Goal: Task Accomplishment & Management: Complete application form

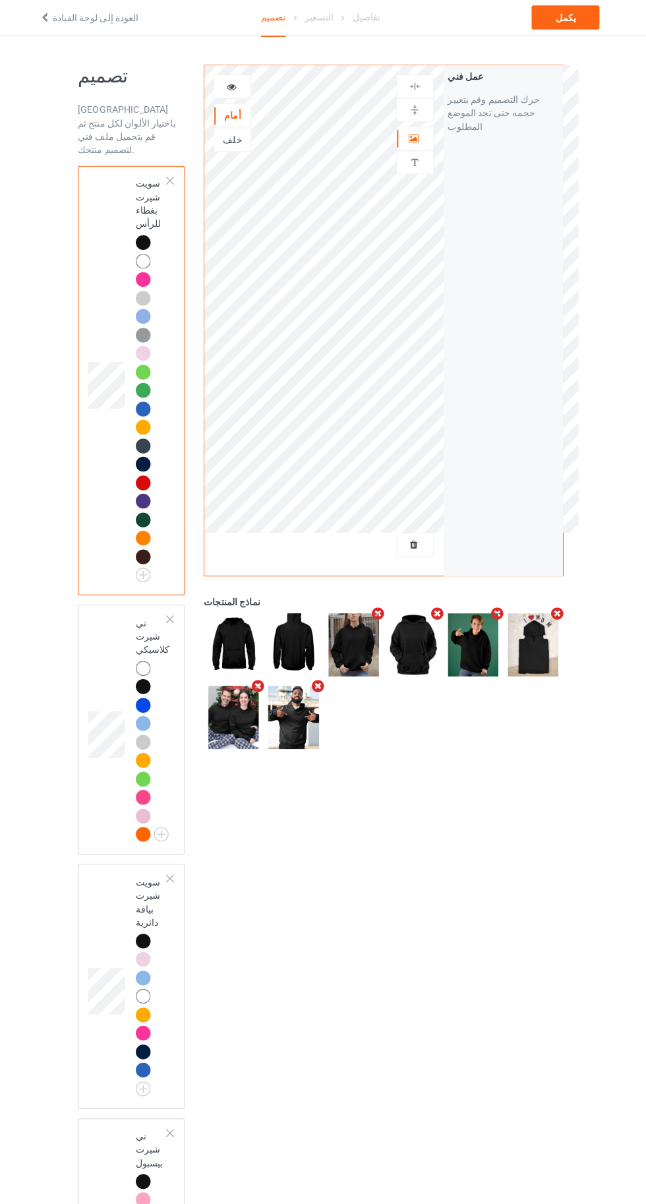
click at [0, 0] on img at bounding box center [0, 0] width 0 height 0
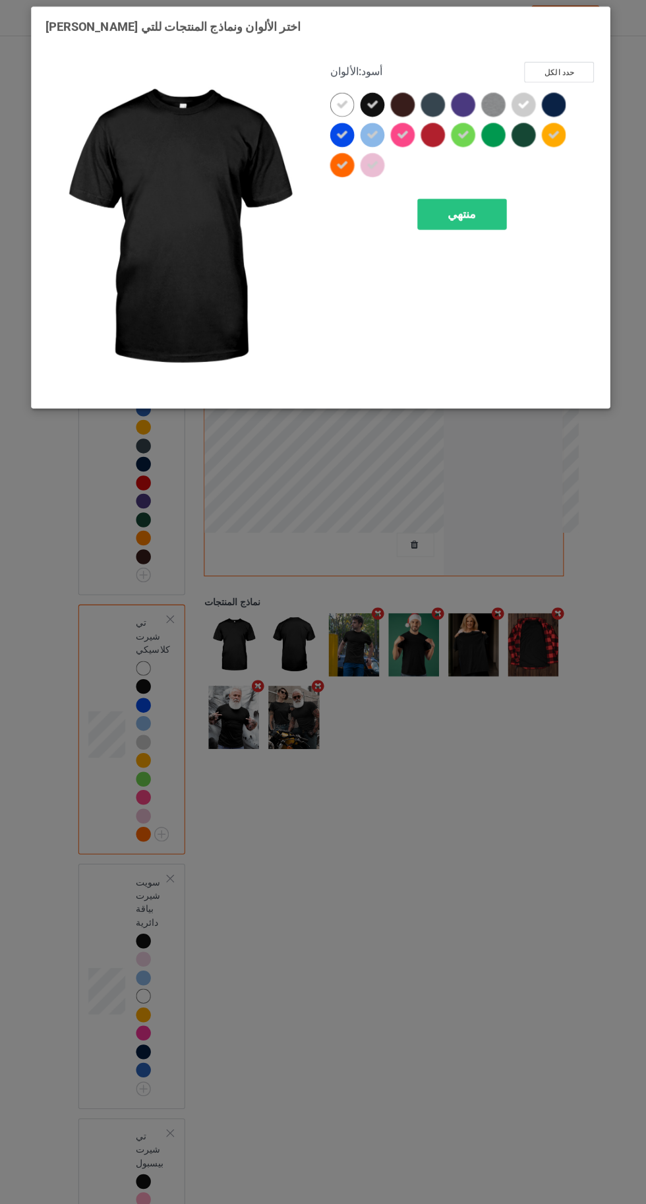
click at [462, 212] on font "منتهي" at bounding box center [461, 213] width 28 height 14
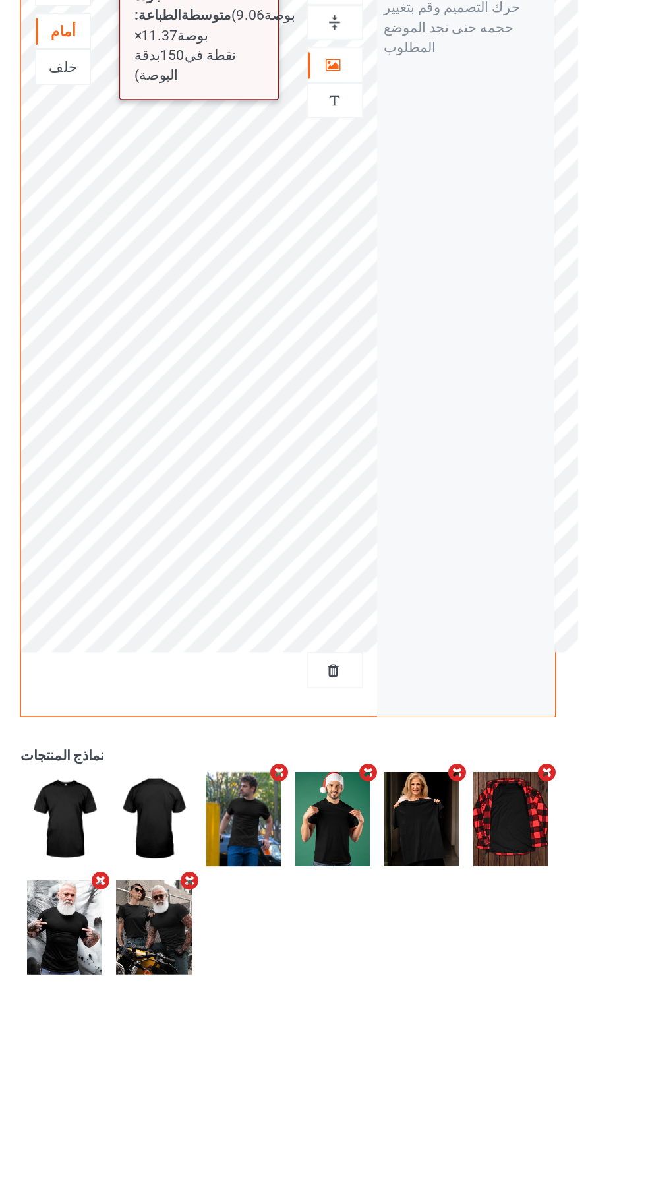
click at [445, 294] on div "جودة الطباعة: متوسطة ( 9.06 بوصة × 11.37 بوصة بدقة 150 نقطة في البوصة) أمام خلف…" at bounding box center [384, 317] width 353 height 503
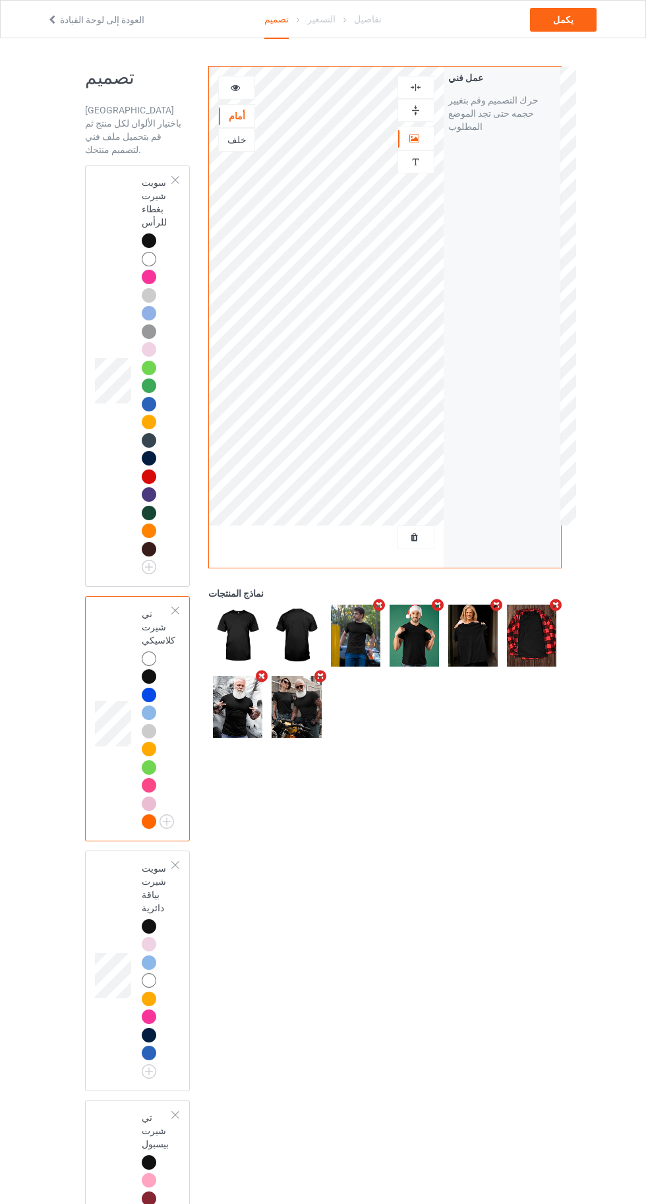
click at [420, 109] on img at bounding box center [416, 110] width 13 height 13
click at [416, 90] on img at bounding box center [416, 87] width 13 height 13
click at [244, 88] on div at bounding box center [237, 87] width 36 height 13
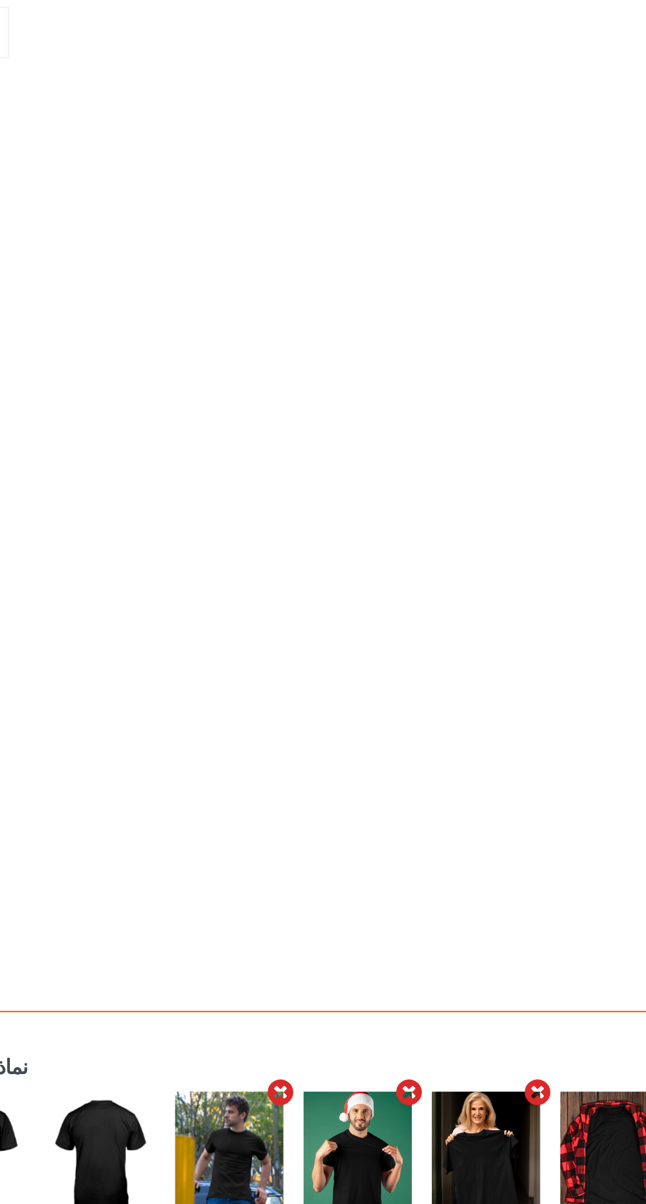
scroll to position [1, 0]
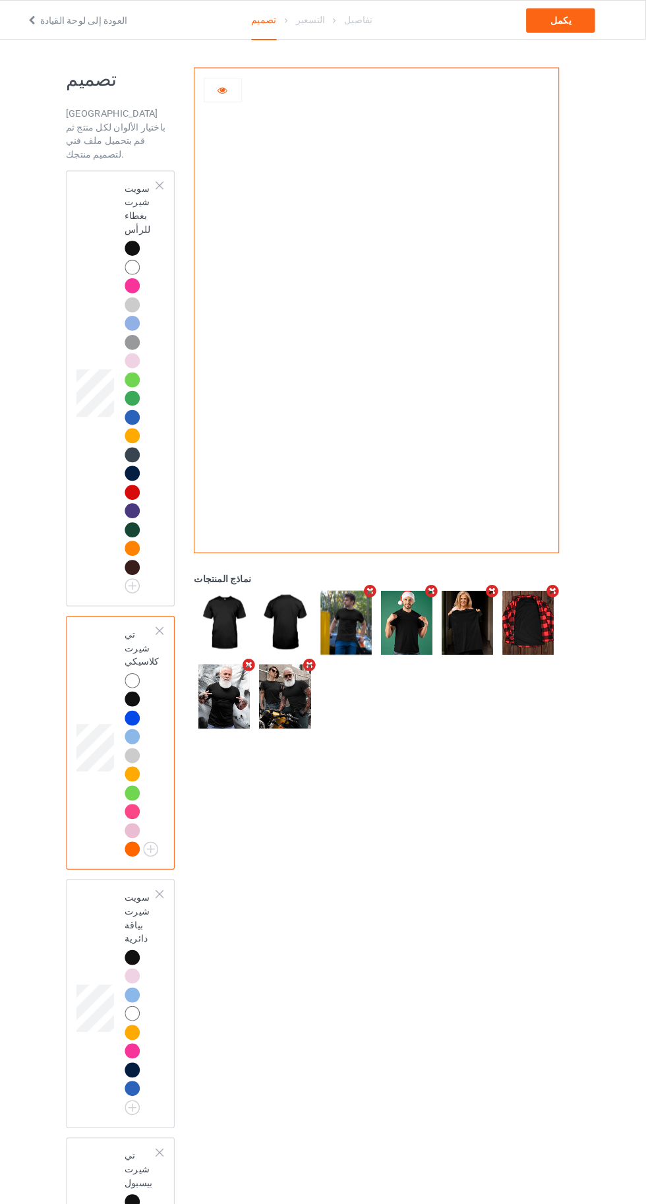
click at [235, 86] on icon at bounding box center [235, 84] width 11 height 9
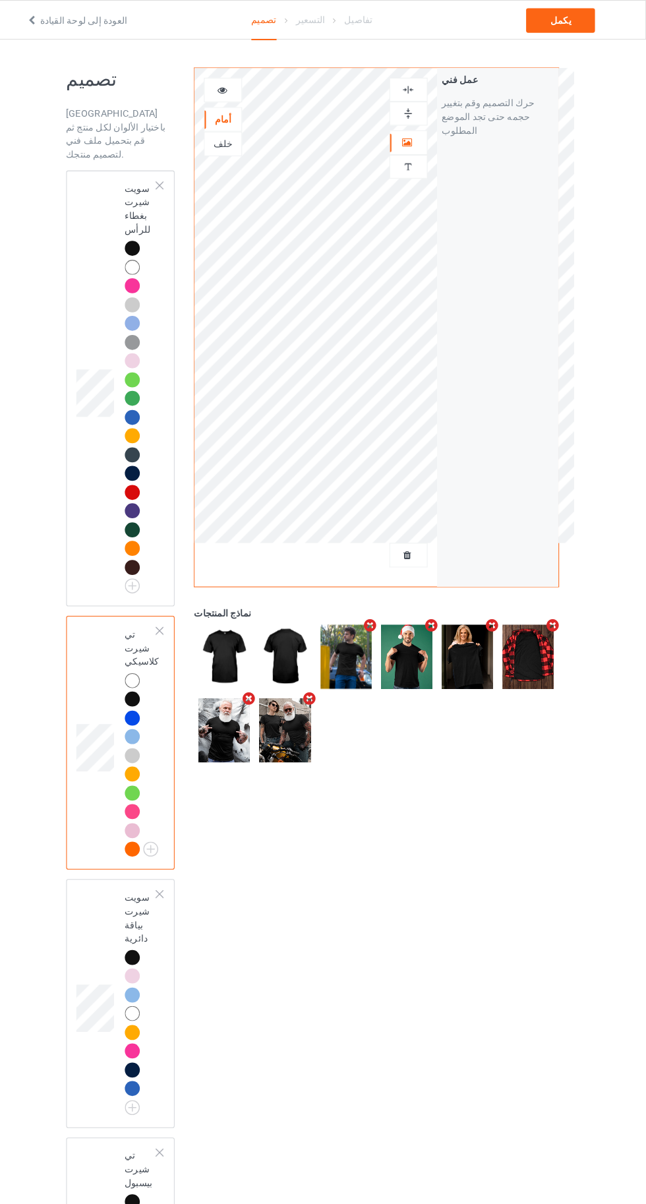
click at [226, 137] on div "خلف" at bounding box center [237, 139] width 36 height 13
click at [492, 212] on font "تحميل العمل الفني" at bounding box center [502, 206] width 71 height 11
click at [0, 0] on input "تحميل العمل الفني" at bounding box center [0, 0] width 0 height 0
click at [150, 251] on div at bounding box center [149, 258] width 15 height 15
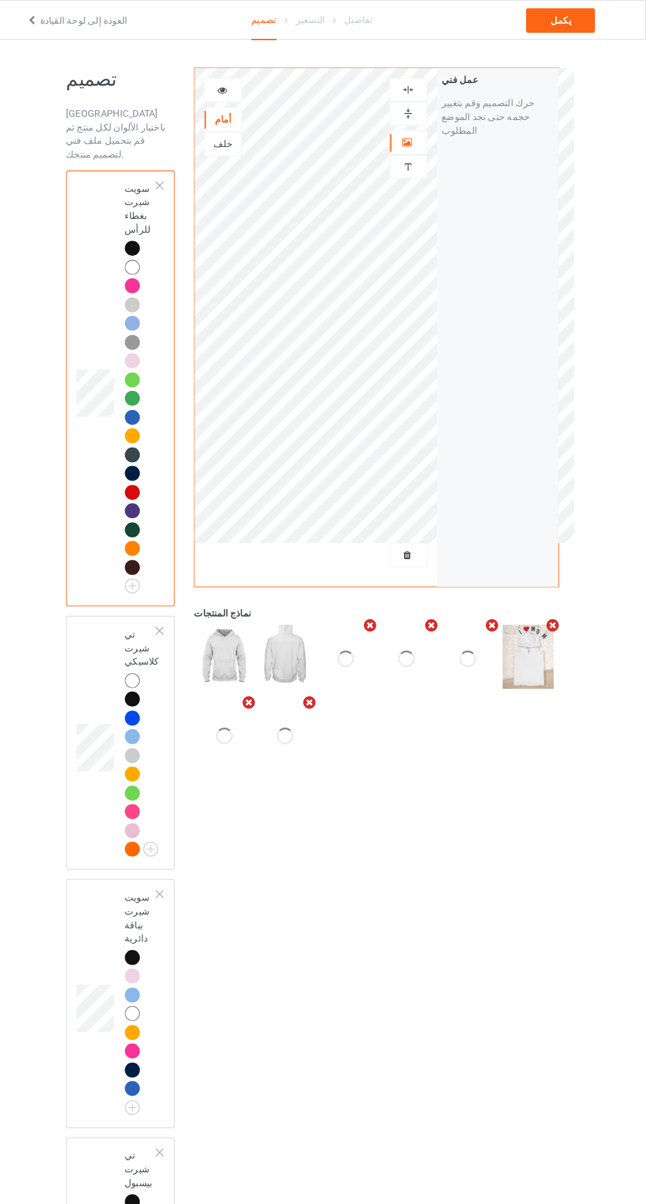
click at [147, 233] on div at bounding box center [149, 240] width 15 height 15
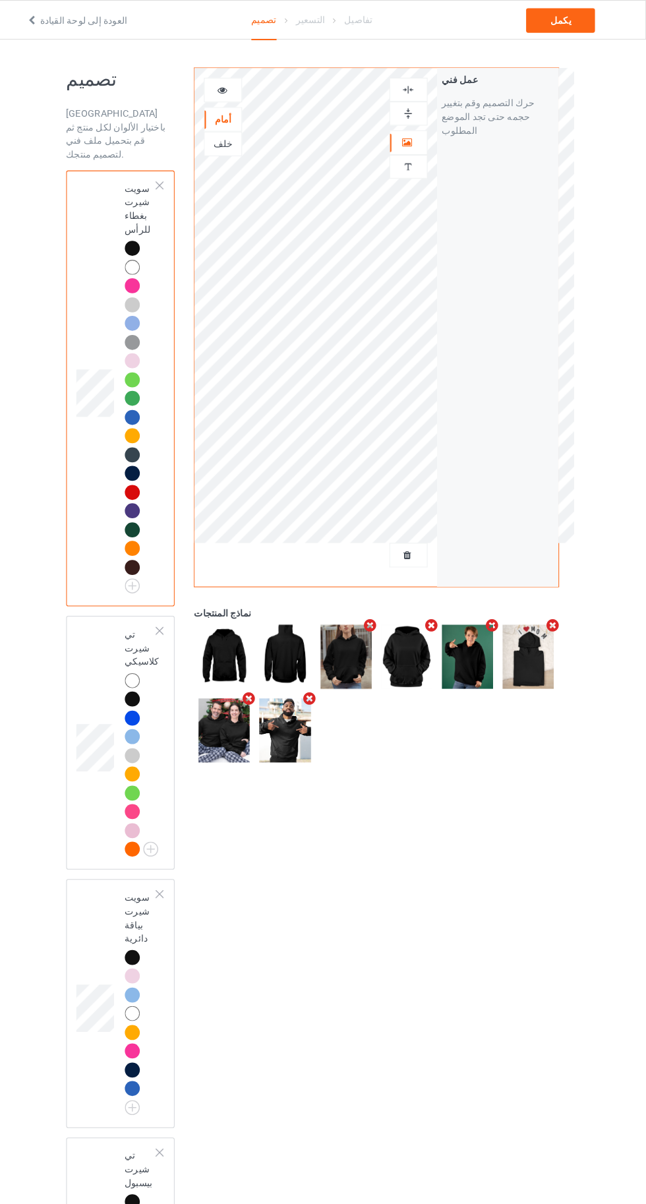
click at [233, 145] on div "خلف" at bounding box center [236, 139] width 37 height 24
click at [227, 138] on div "خلف" at bounding box center [237, 139] width 36 height 13
click at [0, 0] on img at bounding box center [0, 0] width 0 height 0
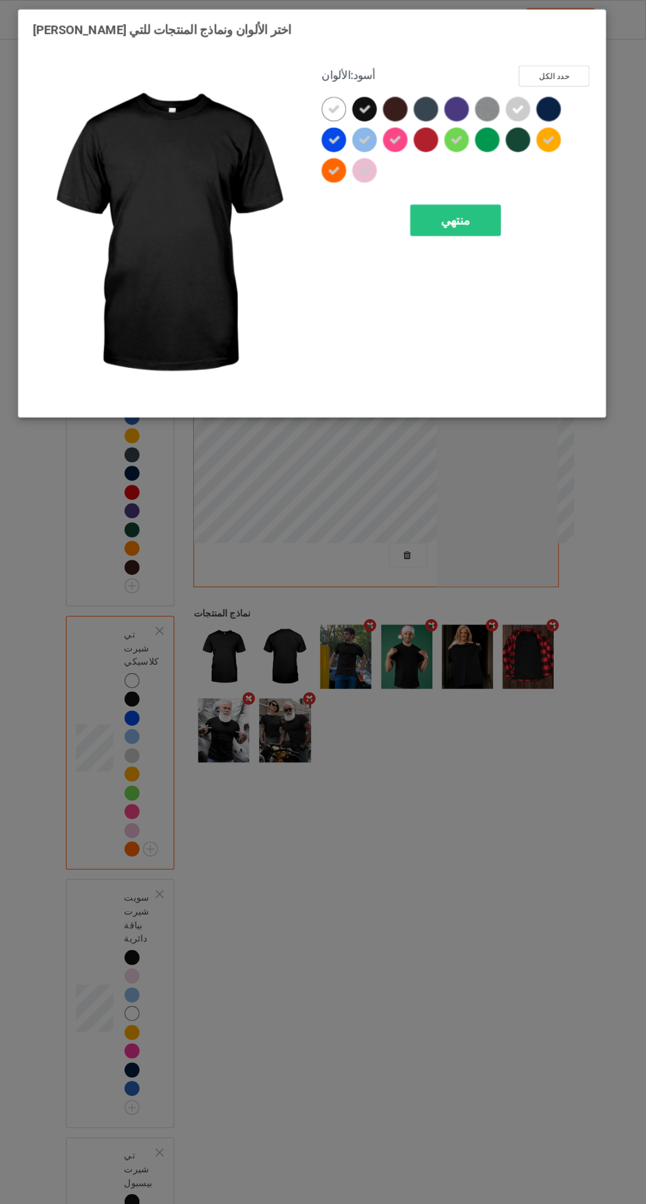
click at [464, 220] on div "منتهي" at bounding box center [462, 213] width 88 height 30
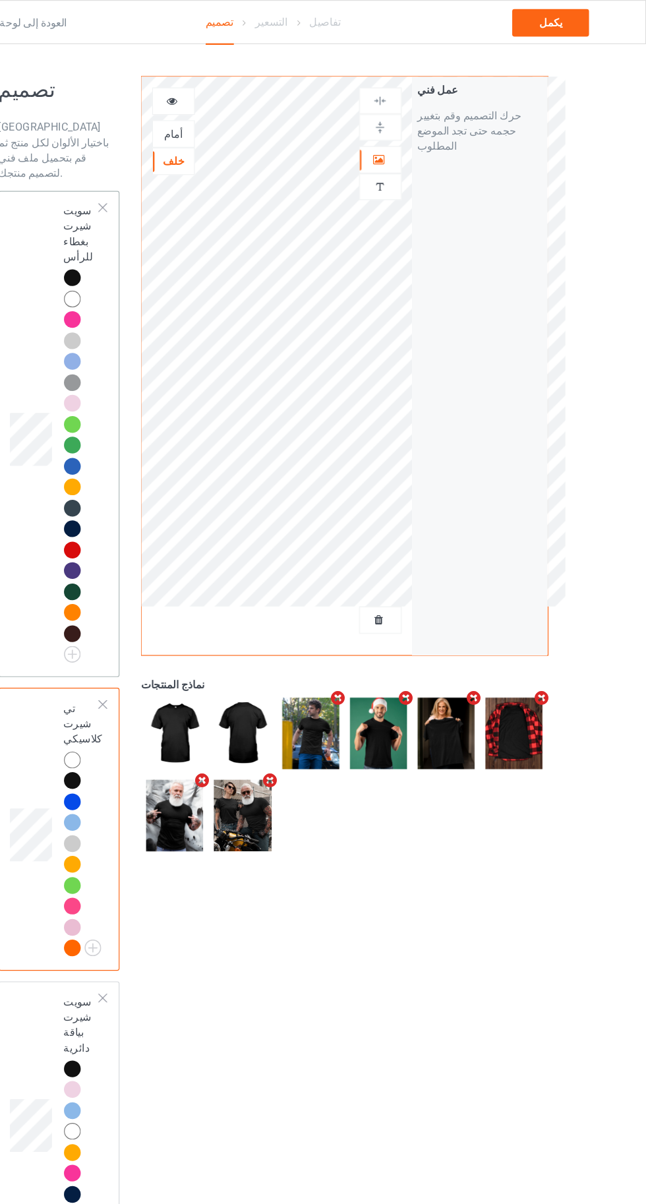
click at [146, 252] on div at bounding box center [149, 259] width 15 height 15
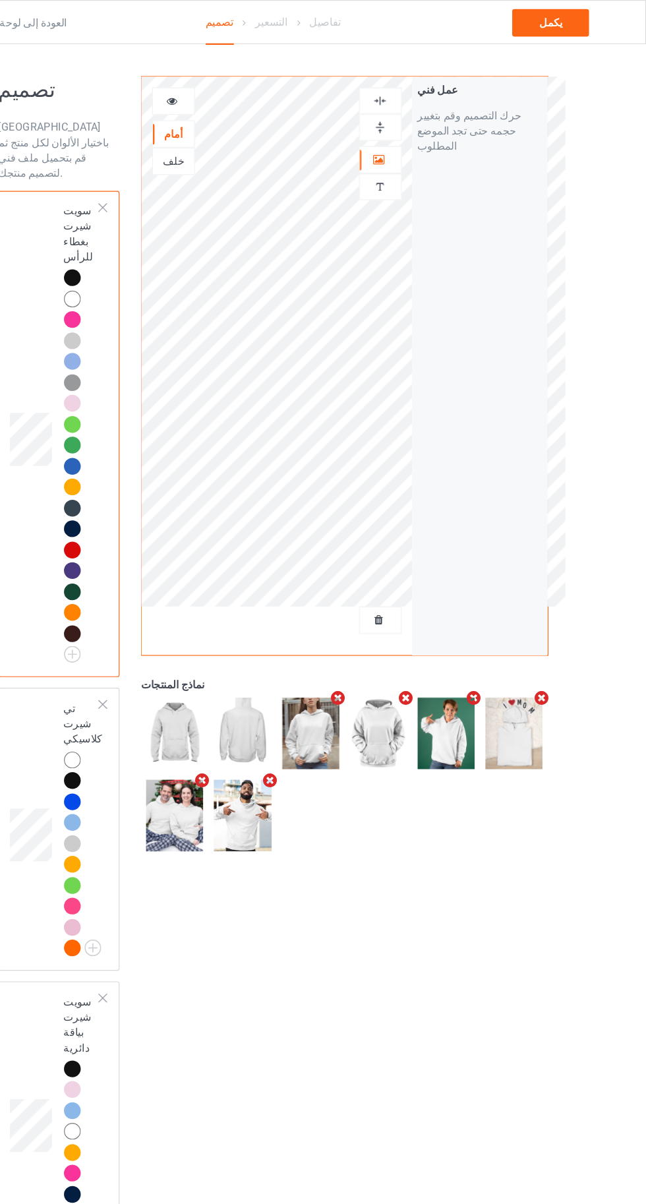
scroll to position [15, 0]
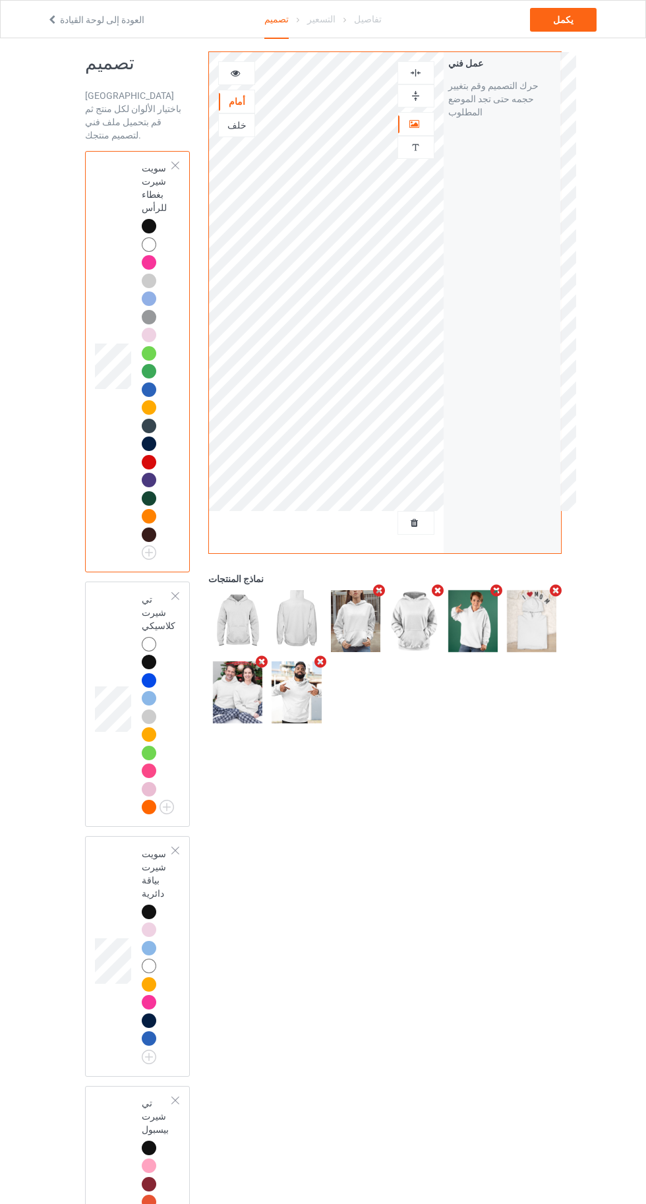
click at [0, 0] on img at bounding box center [0, 0] width 0 height 0
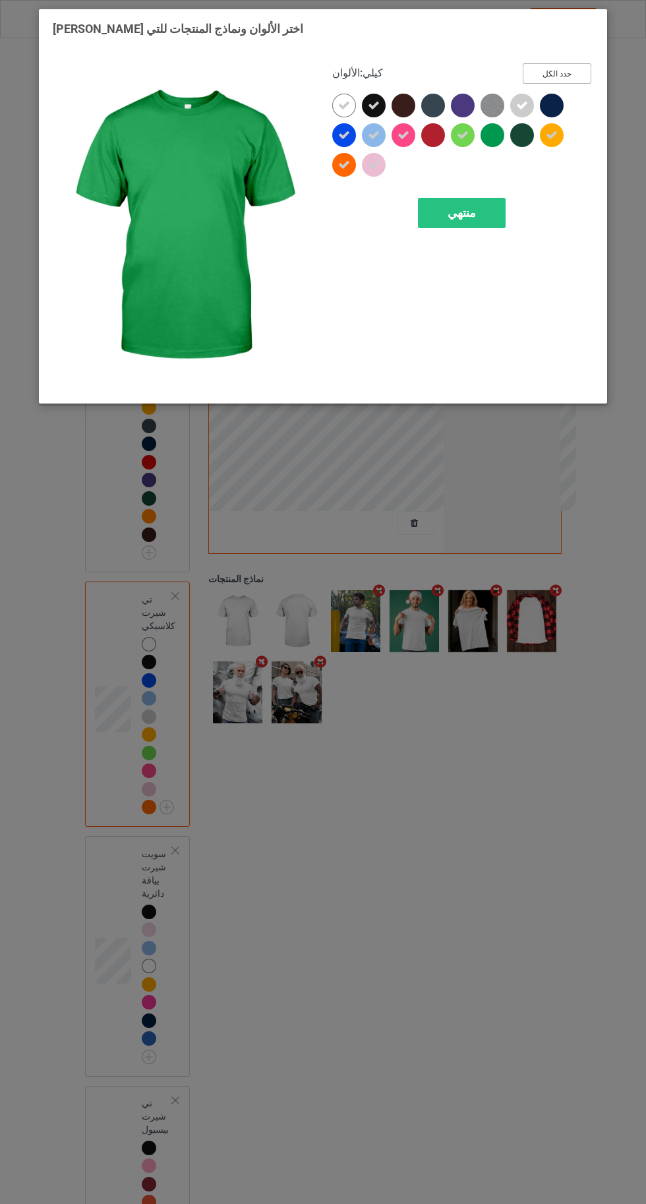
drag, startPoint x: 549, startPoint y: 65, endPoint x: 553, endPoint y: 75, distance: 10.0
click at [551, 68] on button "حدد الكل" at bounding box center [557, 73] width 69 height 20
click at [553, 75] on font "إعادة التعيين إلى الوضع الافتراضي" at bounding box center [517, 73] width 110 height 9
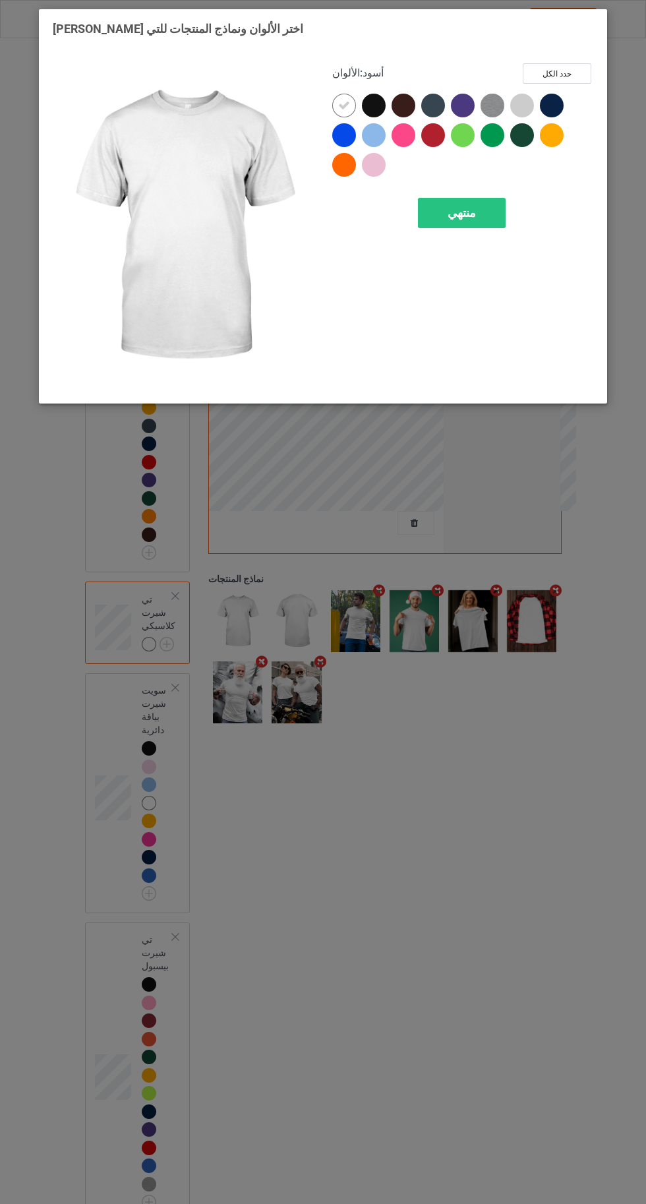
click at [344, 104] on icon at bounding box center [344, 106] width 12 height 12
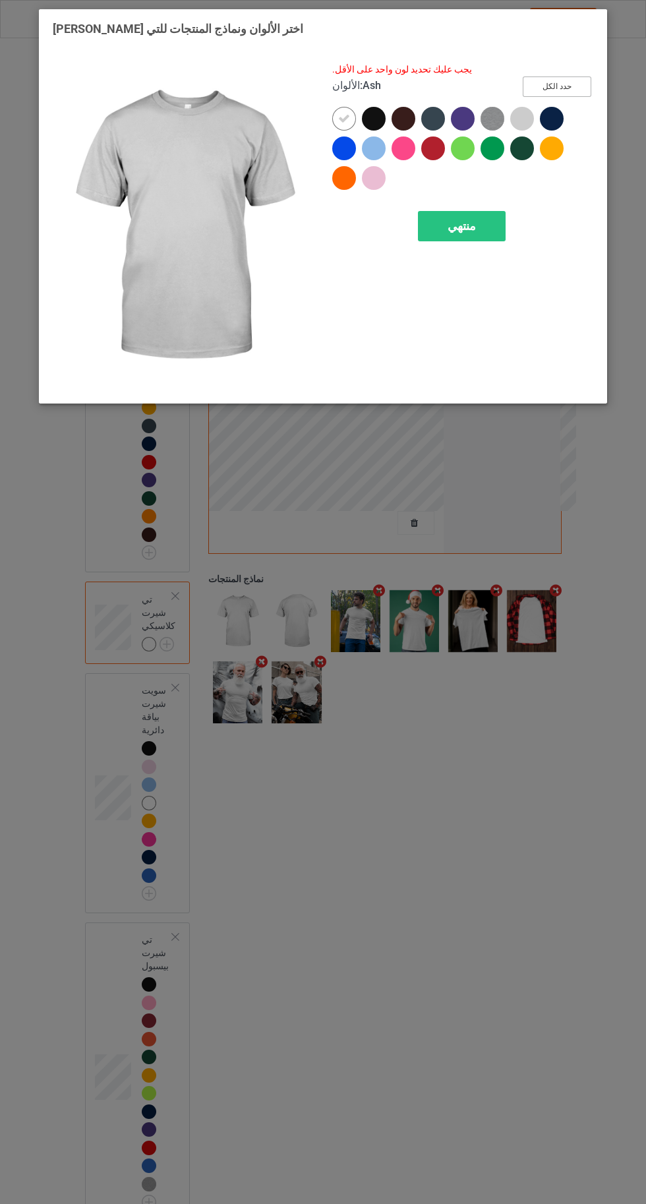
click at [543, 77] on button "حدد الكل" at bounding box center [557, 87] width 69 height 20
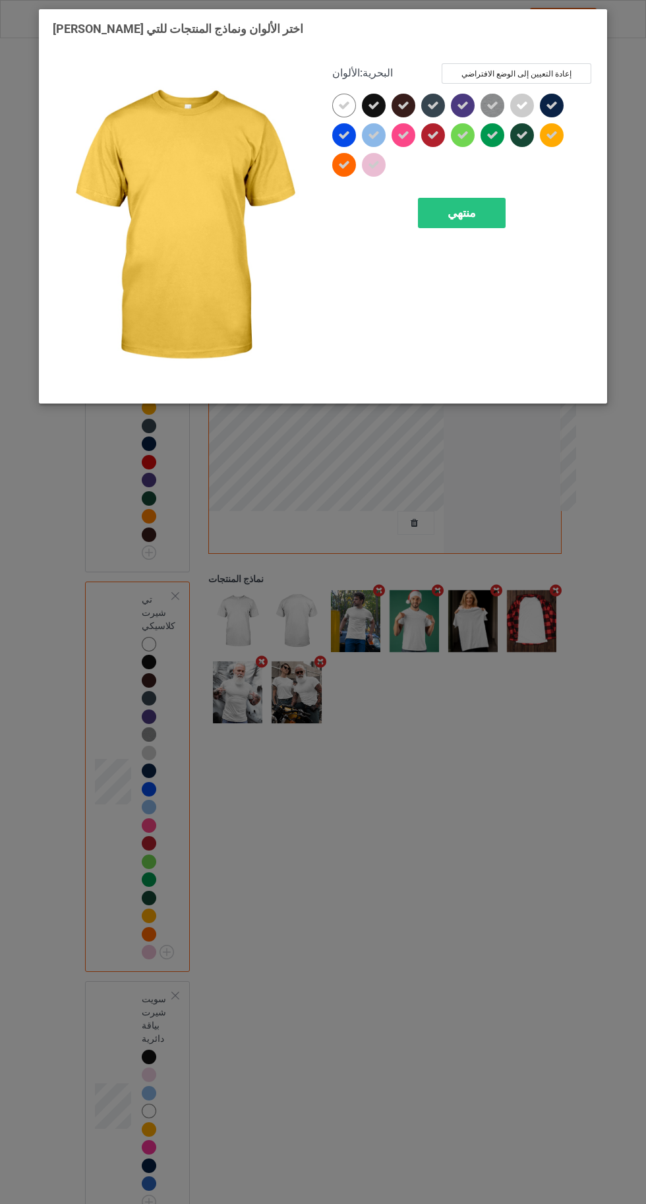
click at [496, 216] on div "منتهي" at bounding box center [462, 213] width 88 height 30
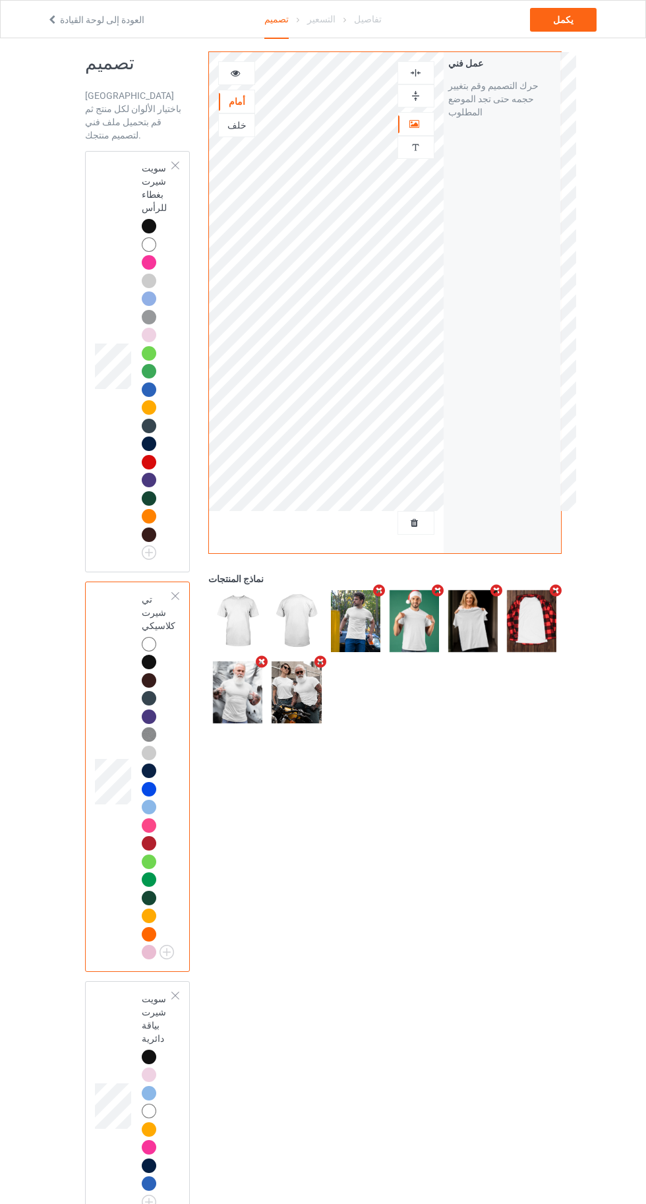
click at [239, 123] on font "خلف" at bounding box center [237, 125] width 19 height 11
click at [152, 531] on div at bounding box center [151, 537] width 18 height 18
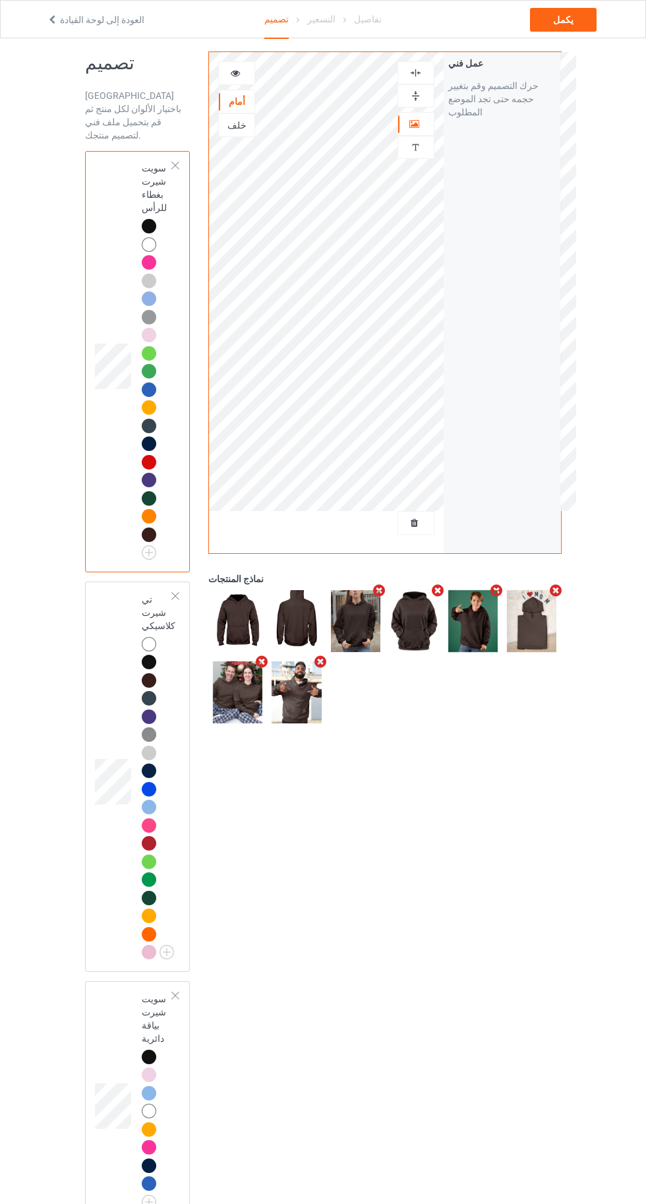
click at [230, 73] on div at bounding box center [237, 73] width 36 height 13
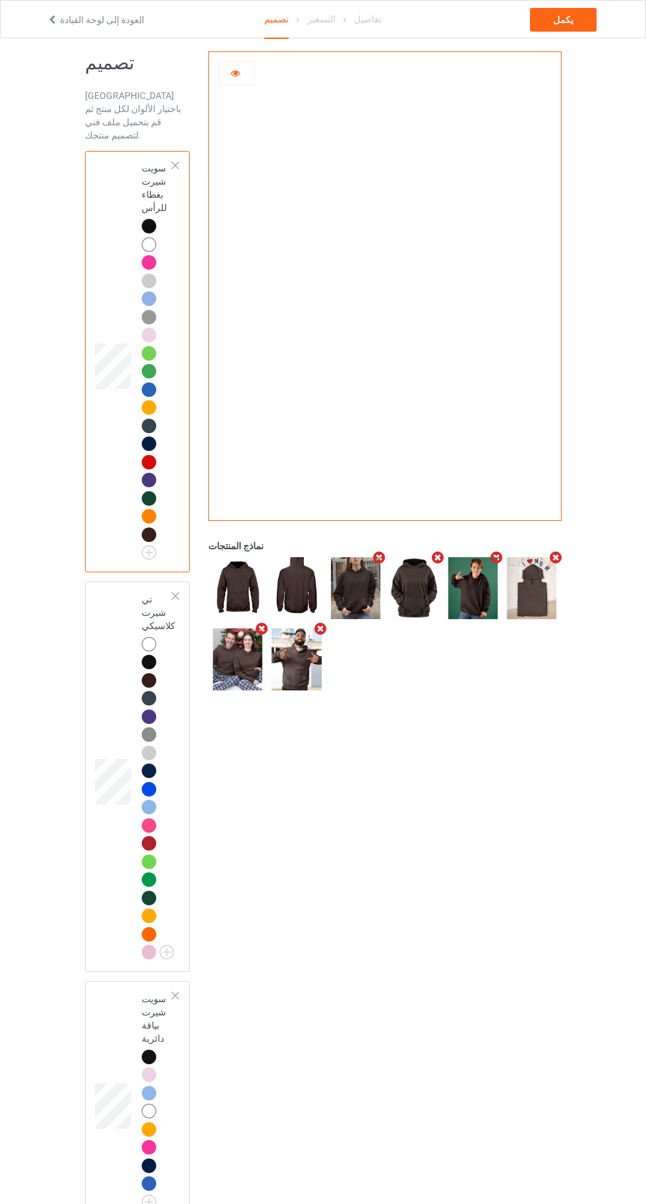
click at [234, 74] on icon at bounding box center [235, 71] width 11 height 9
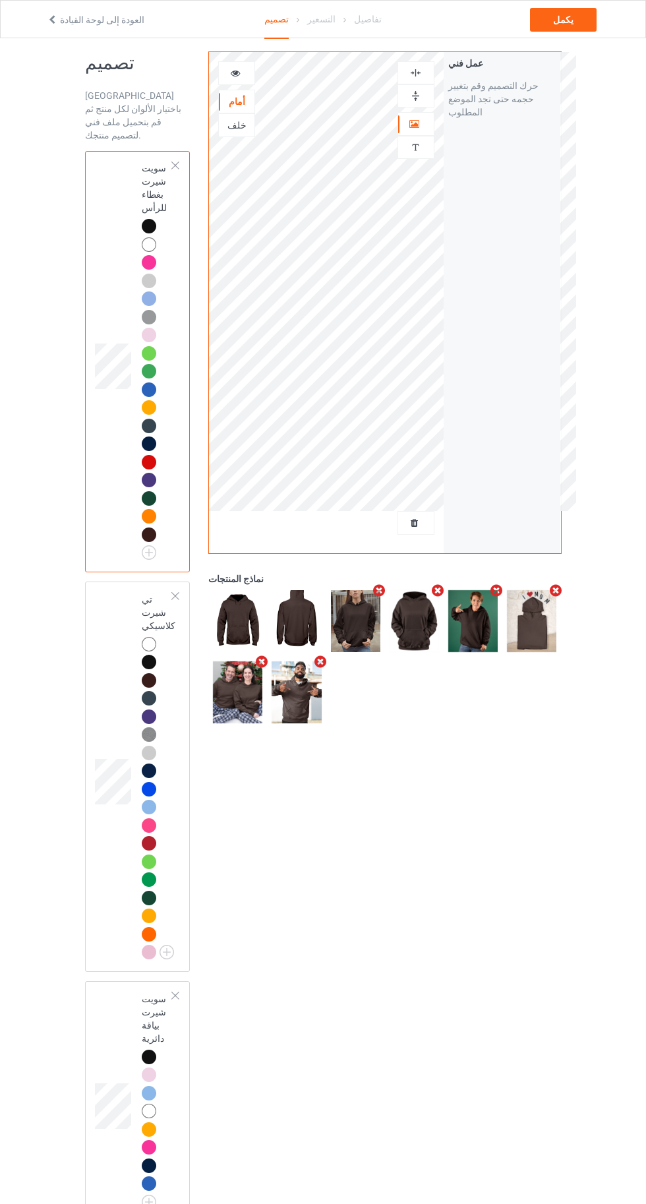
click at [226, 122] on div "خلف" at bounding box center [237, 125] width 36 height 13
click at [414, 70] on img at bounding box center [416, 73] width 13 height 13
click at [242, 70] on div at bounding box center [237, 73] width 36 height 13
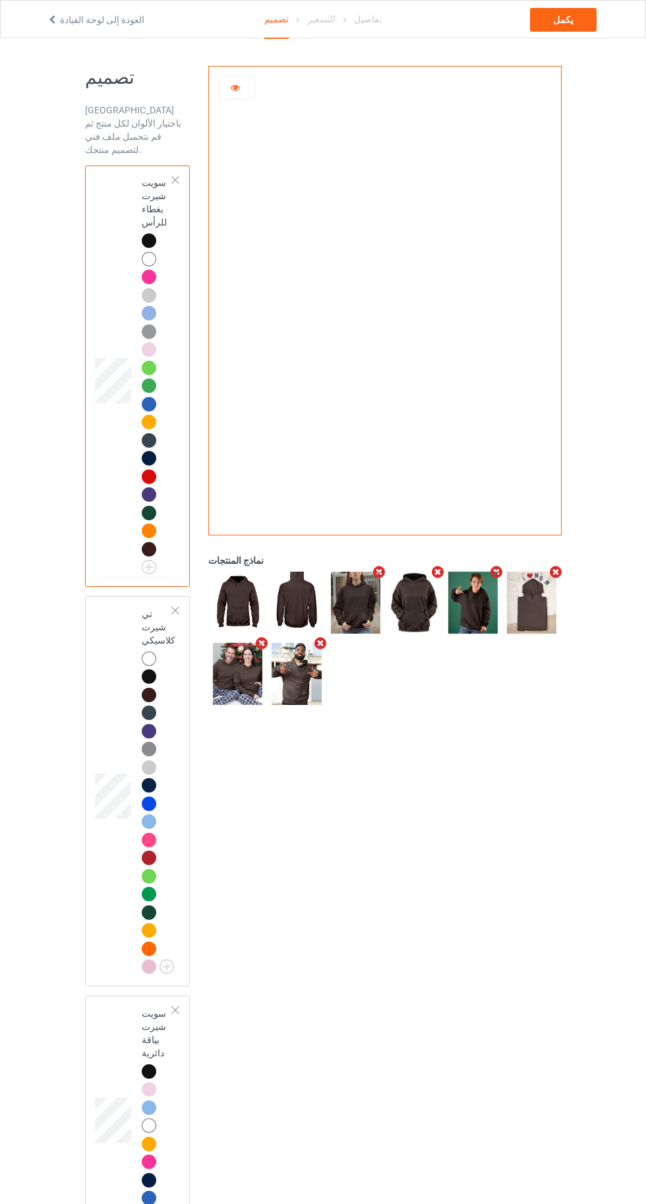
click at [151, 234] on div at bounding box center [149, 241] width 15 height 15
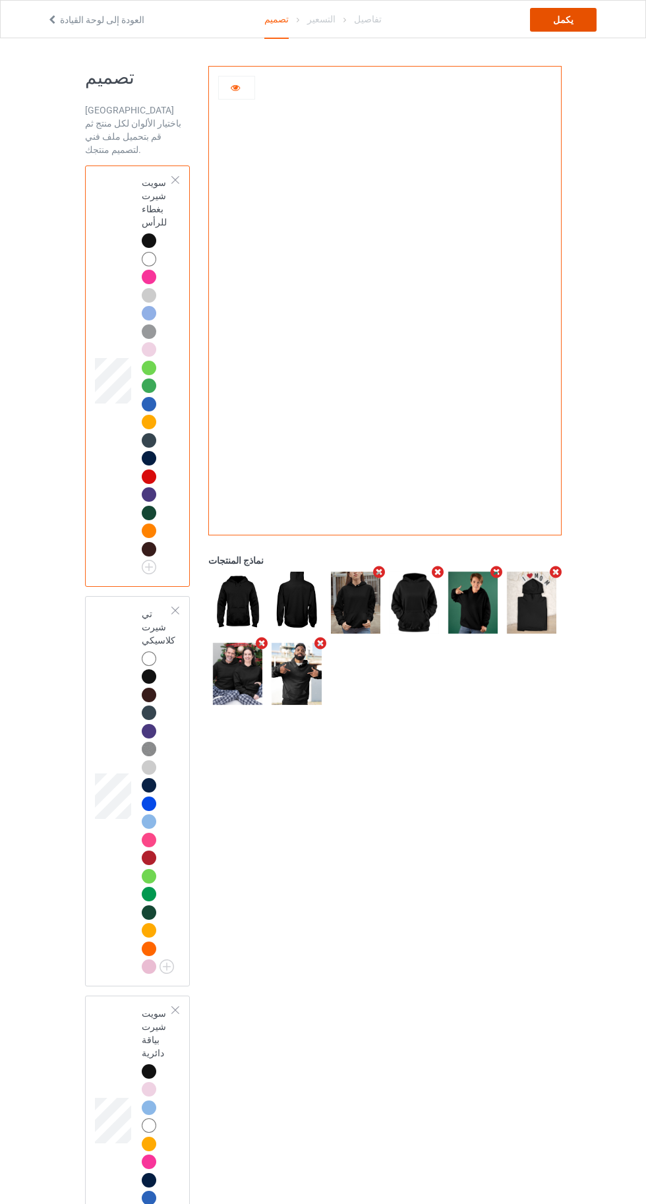
click at [570, 15] on font "يكمل" at bounding box center [563, 20] width 20 height 11
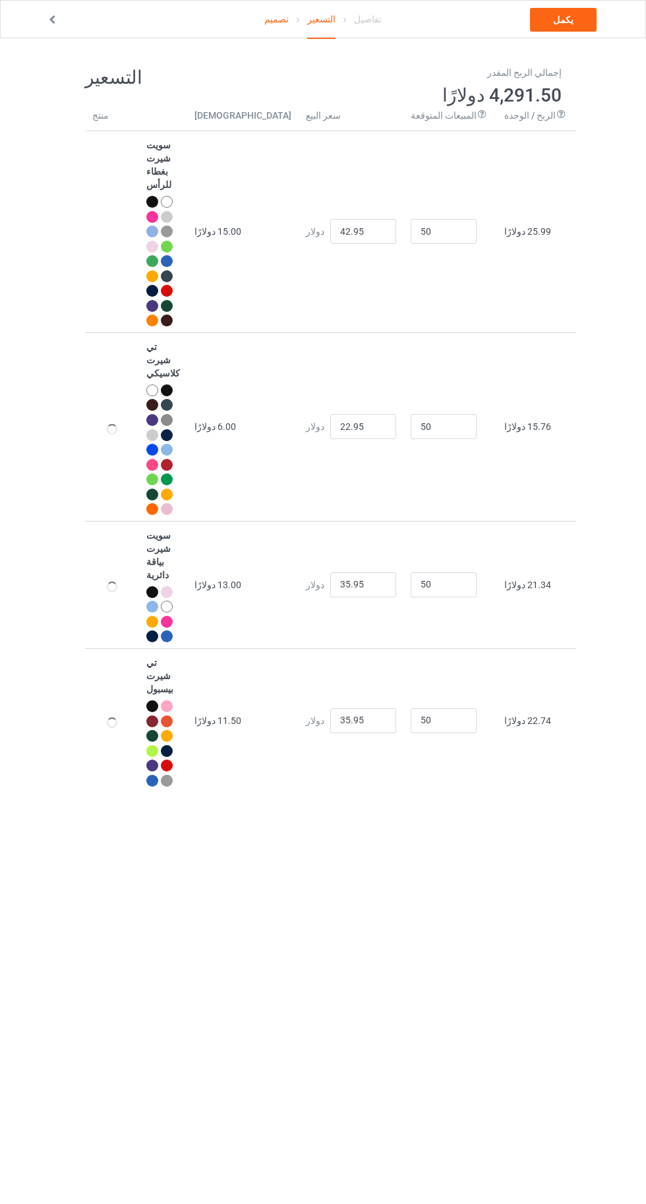
type input "46.95"
type input "26.95"
type input "39.95"
click at [579, 22] on link "يكمل" at bounding box center [563, 20] width 67 height 24
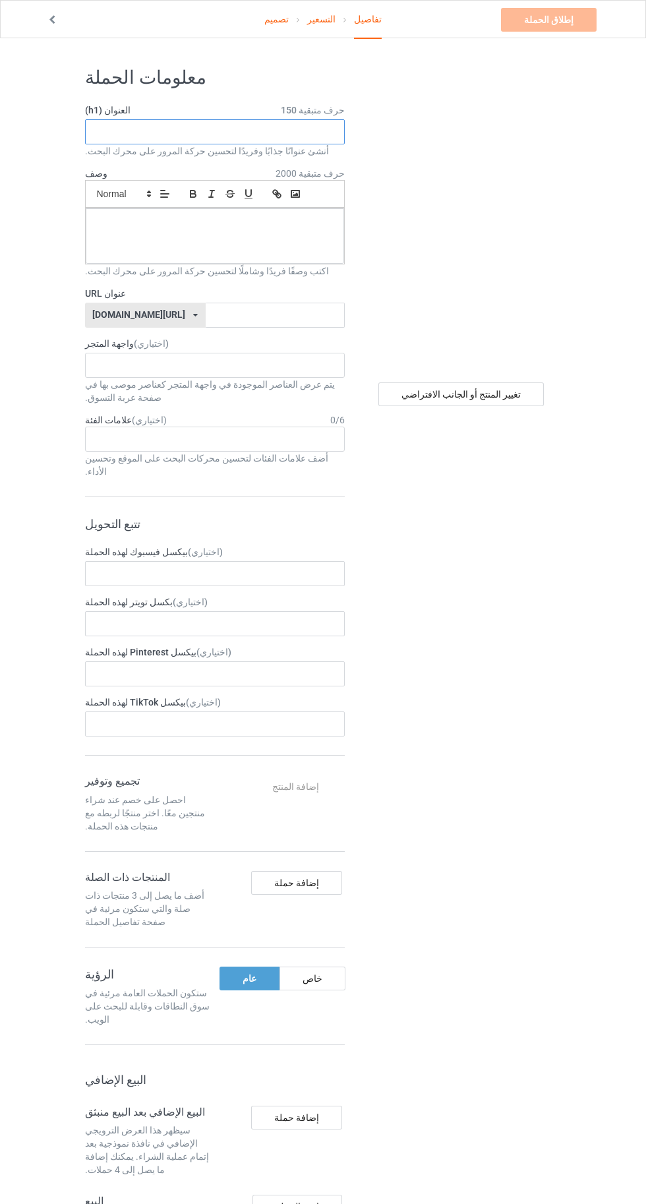
click at [125, 136] on input "text" at bounding box center [215, 131] width 260 height 25
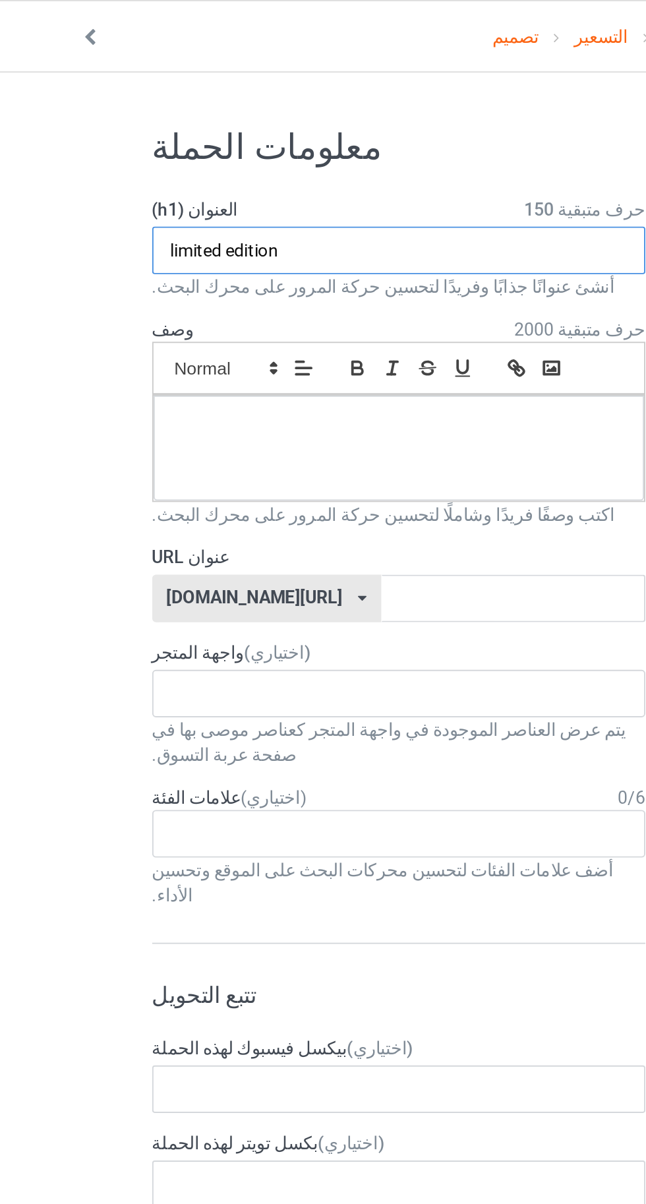
type input "limited edition"
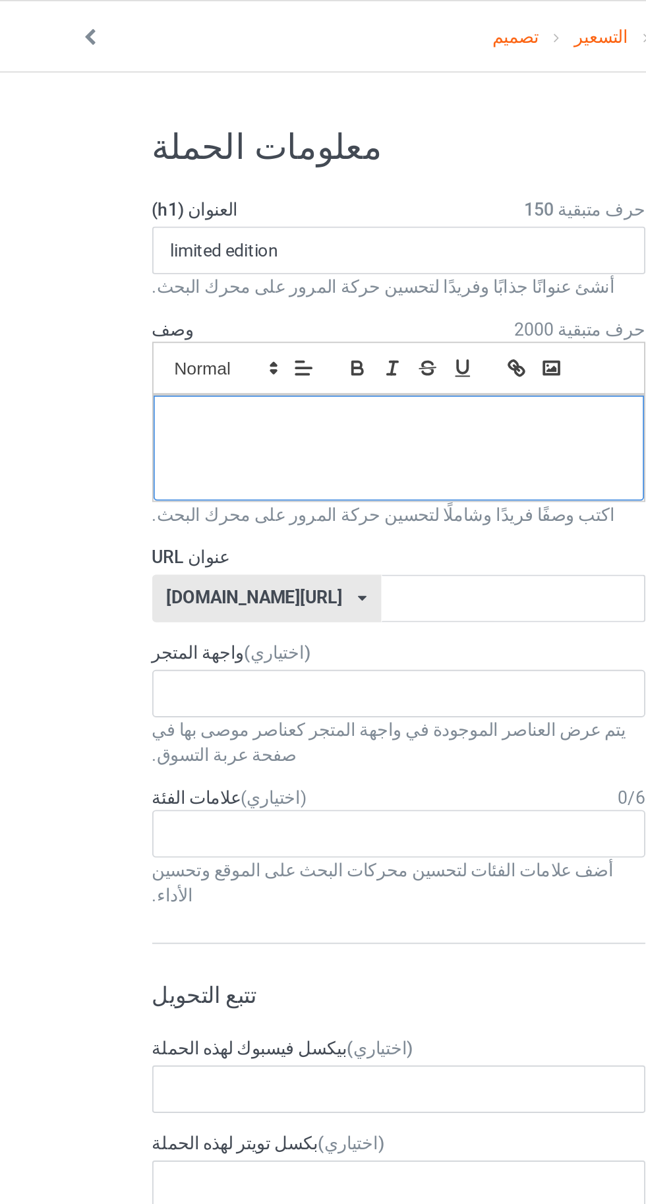
click at [107, 237] on div at bounding box center [215, 235] width 259 height 55
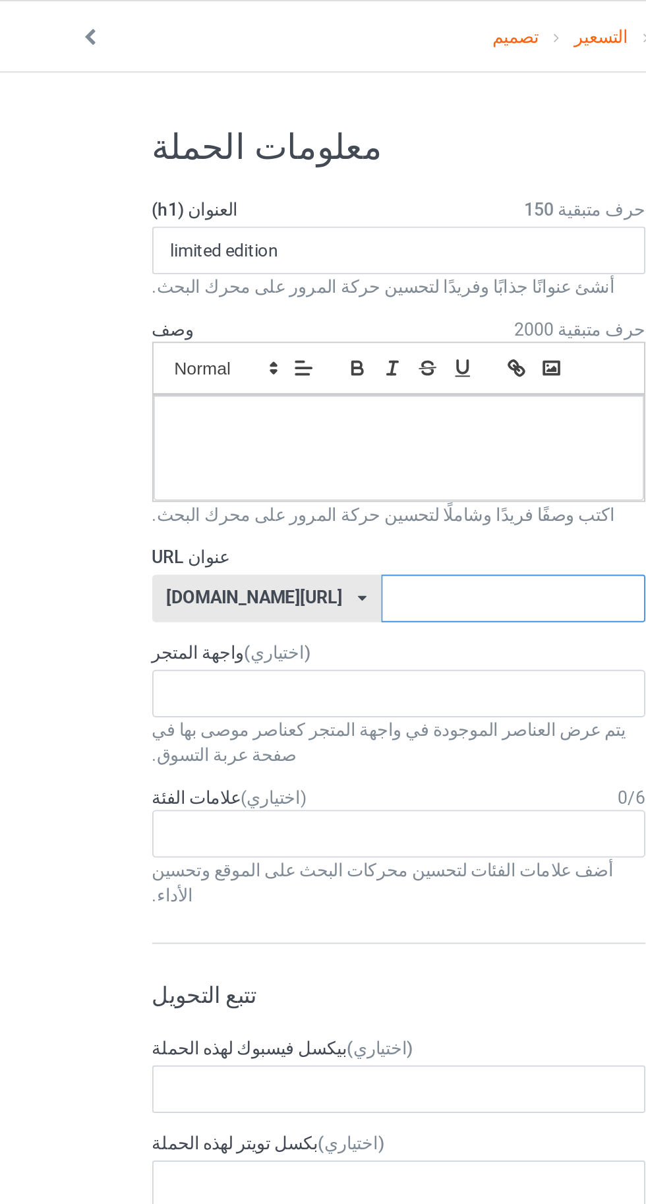
click at [212, 319] on input "text" at bounding box center [275, 315] width 139 height 25
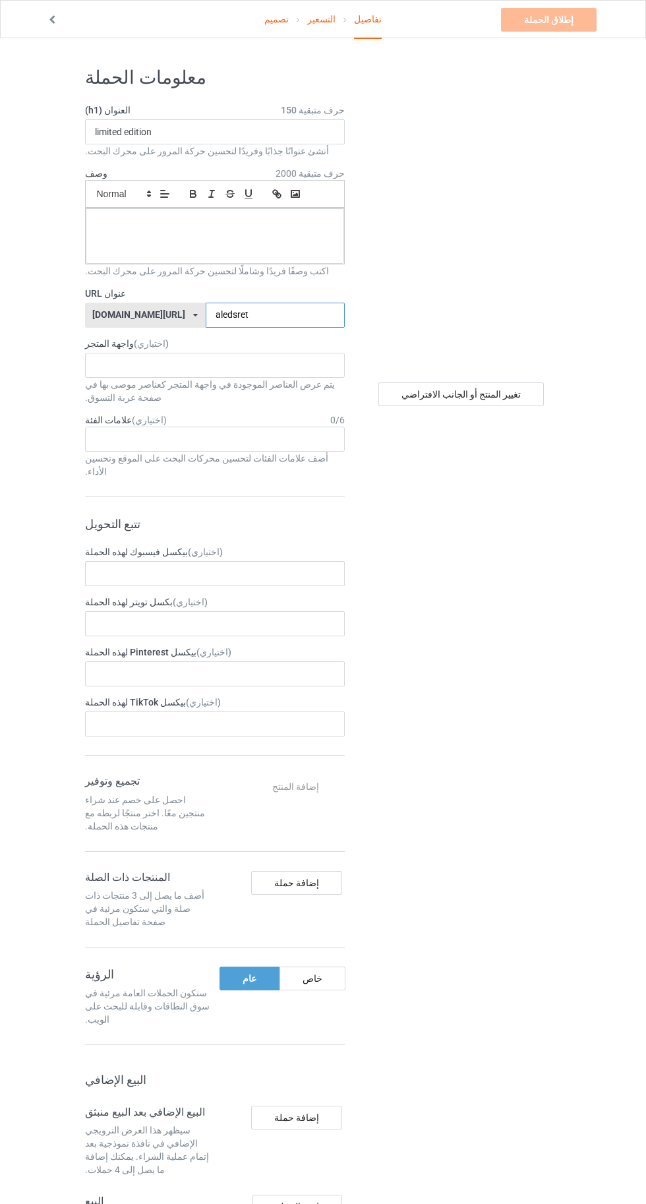
click at [288, 314] on input "aledsret" at bounding box center [275, 315] width 139 height 25
type input "aledsretffff"
click at [212, 239] on div at bounding box center [215, 235] width 259 height 55
click at [315, 18] on font "التسعير" at bounding box center [321, 19] width 28 height 11
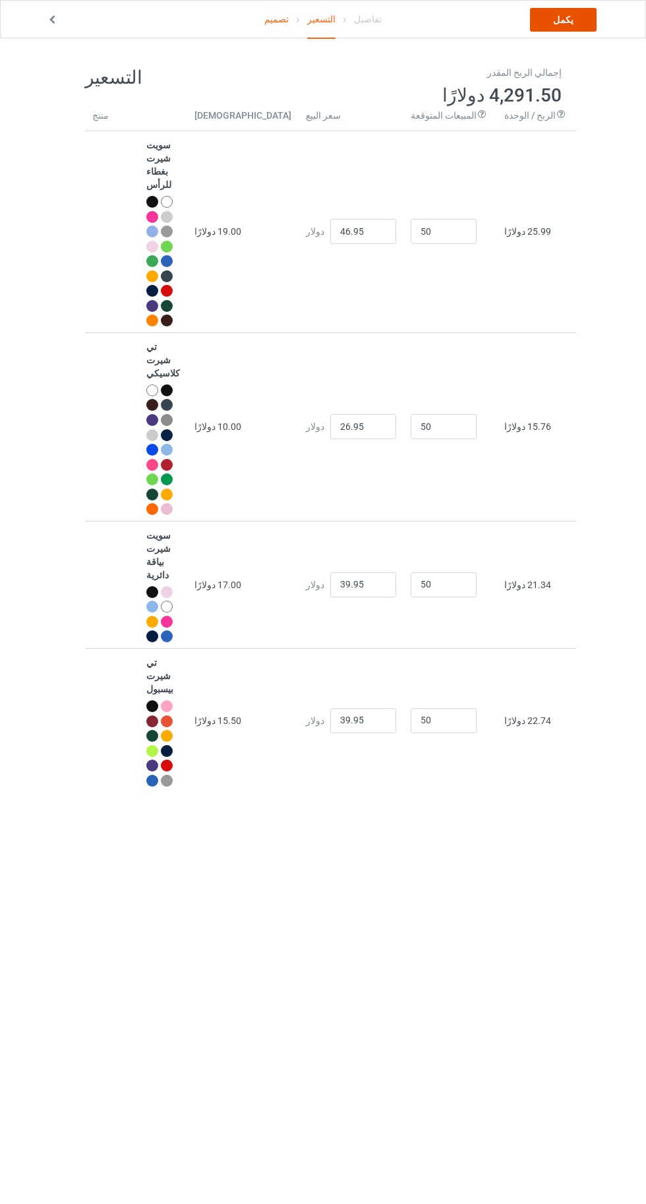
click at [566, 19] on font "يكمل" at bounding box center [563, 20] width 20 height 11
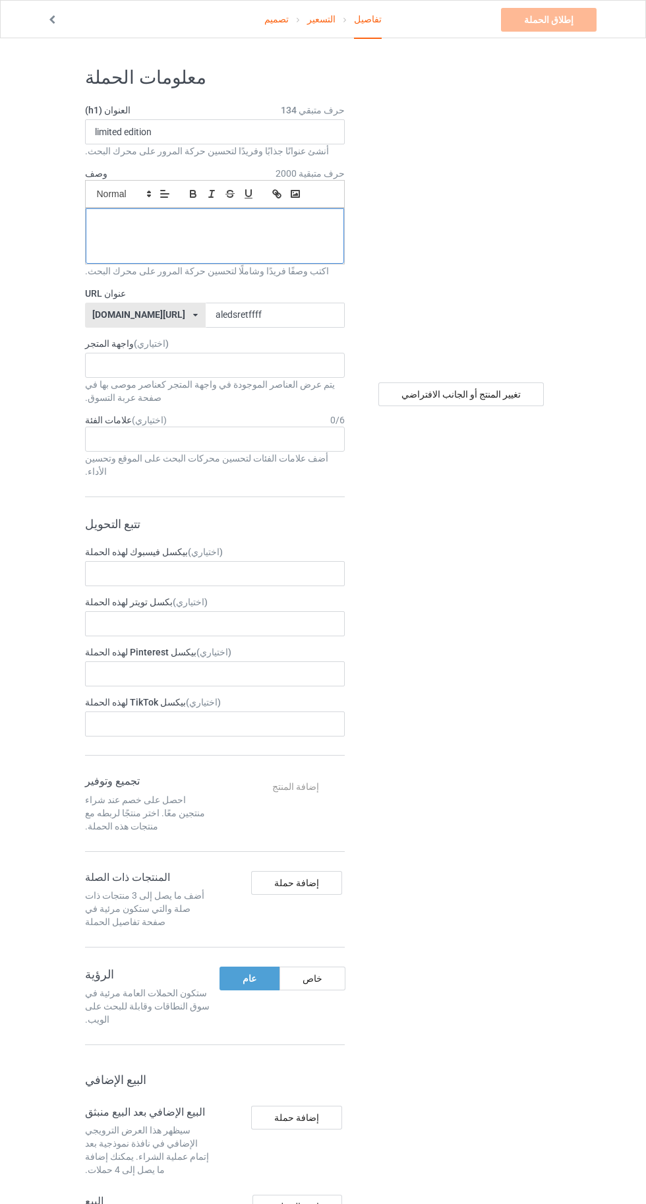
click at [177, 234] on div at bounding box center [215, 235] width 259 height 55
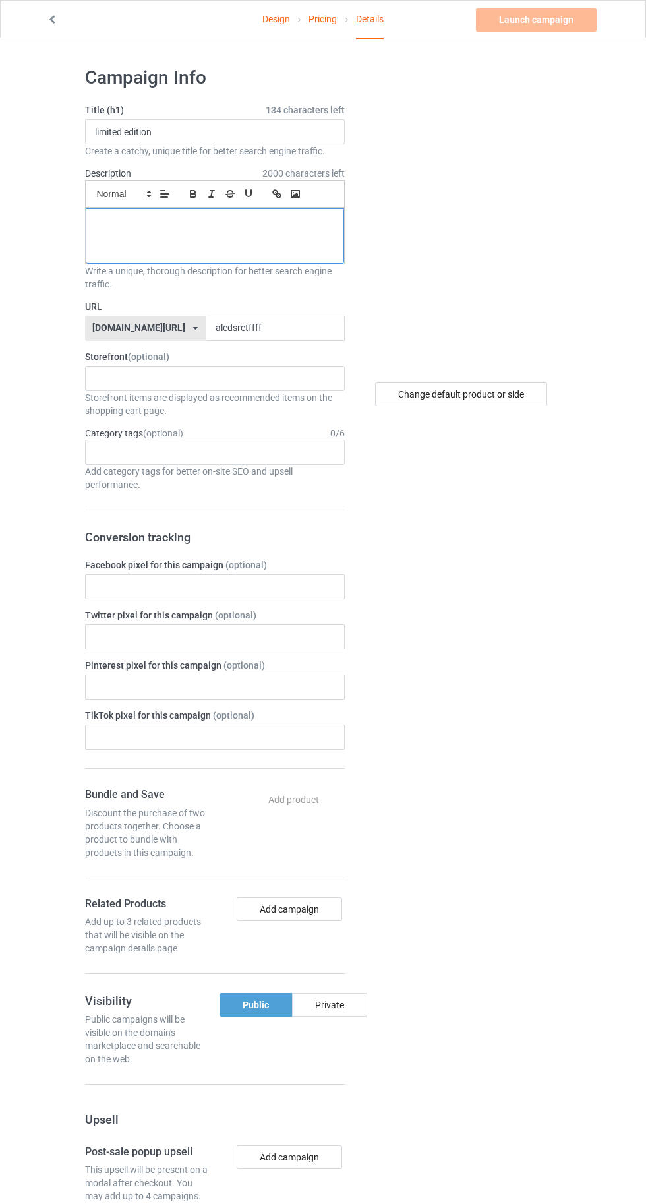
click at [215, 246] on div at bounding box center [215, 235] width 259 height 55
click at [551, 20] on link "Launch campaign" at bounding box center [536, 20] width 121 height 24
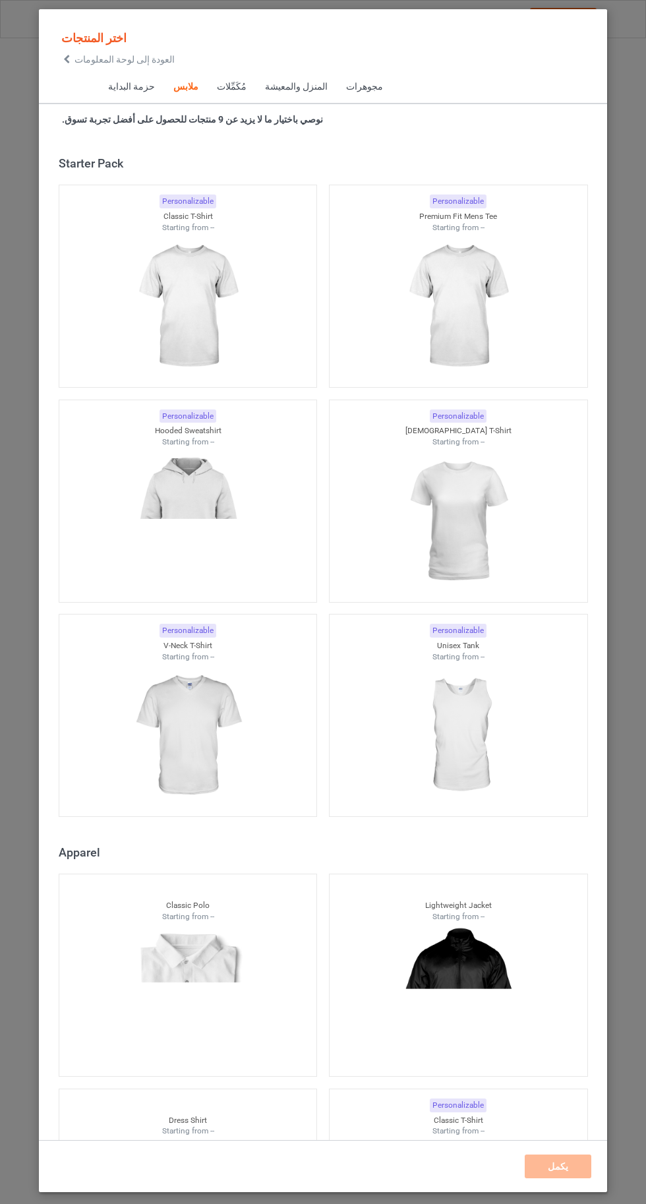
scroll to position [706, 0]
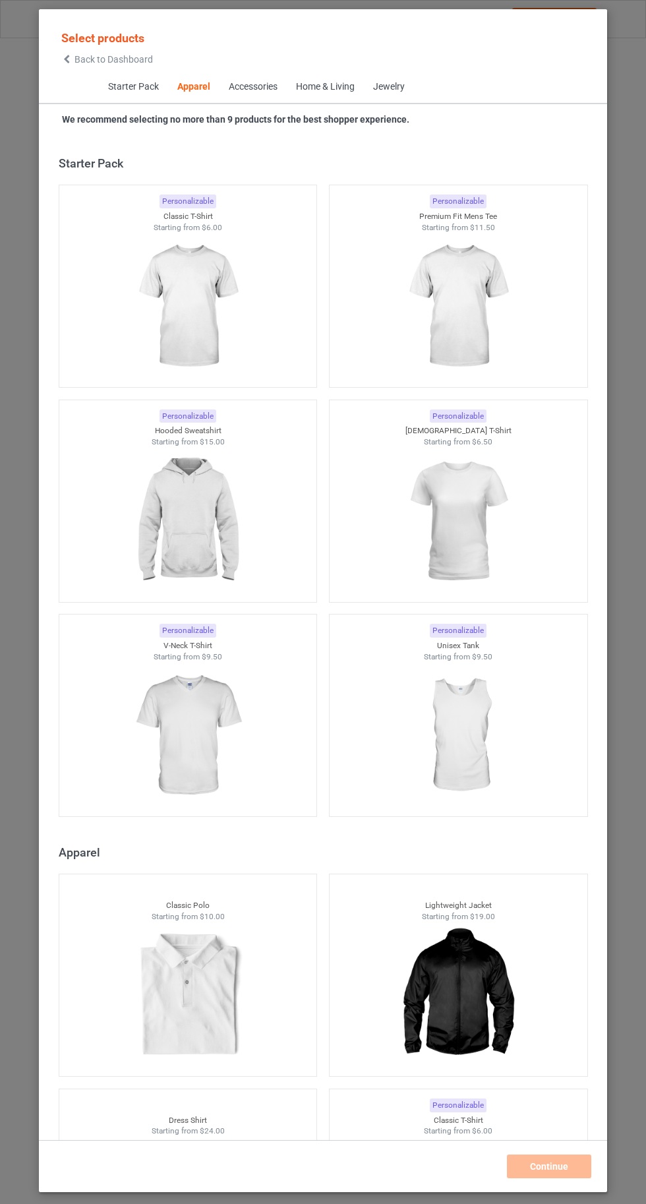
scroll to position [706, 0]
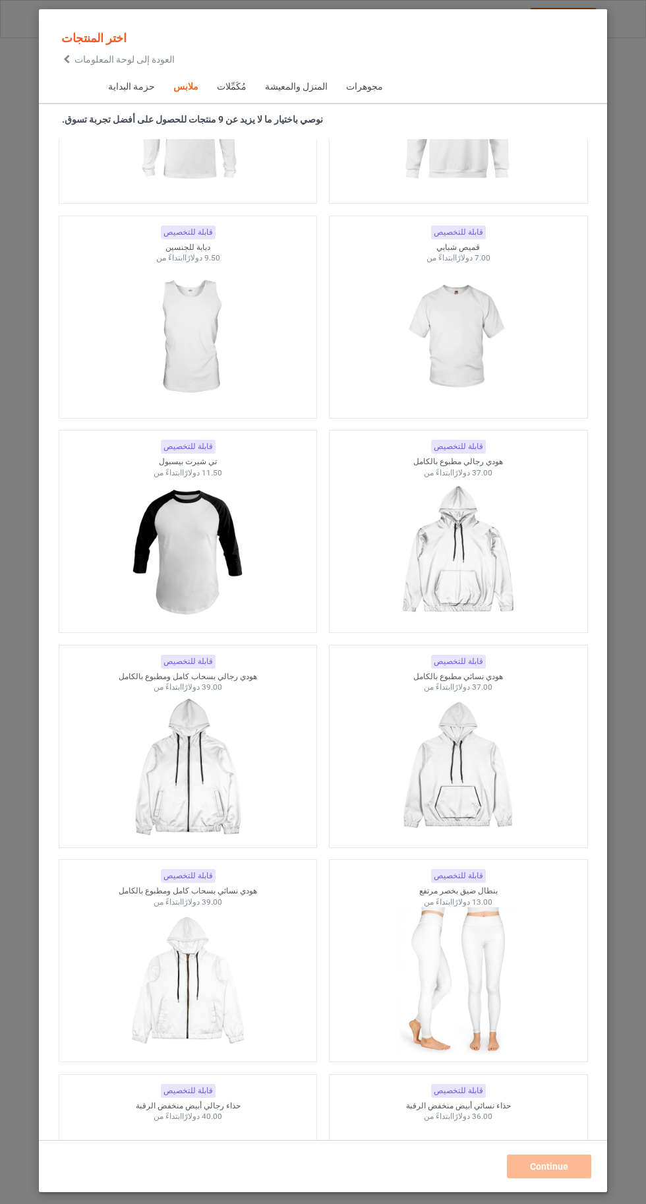
scroll to position [848, 0]
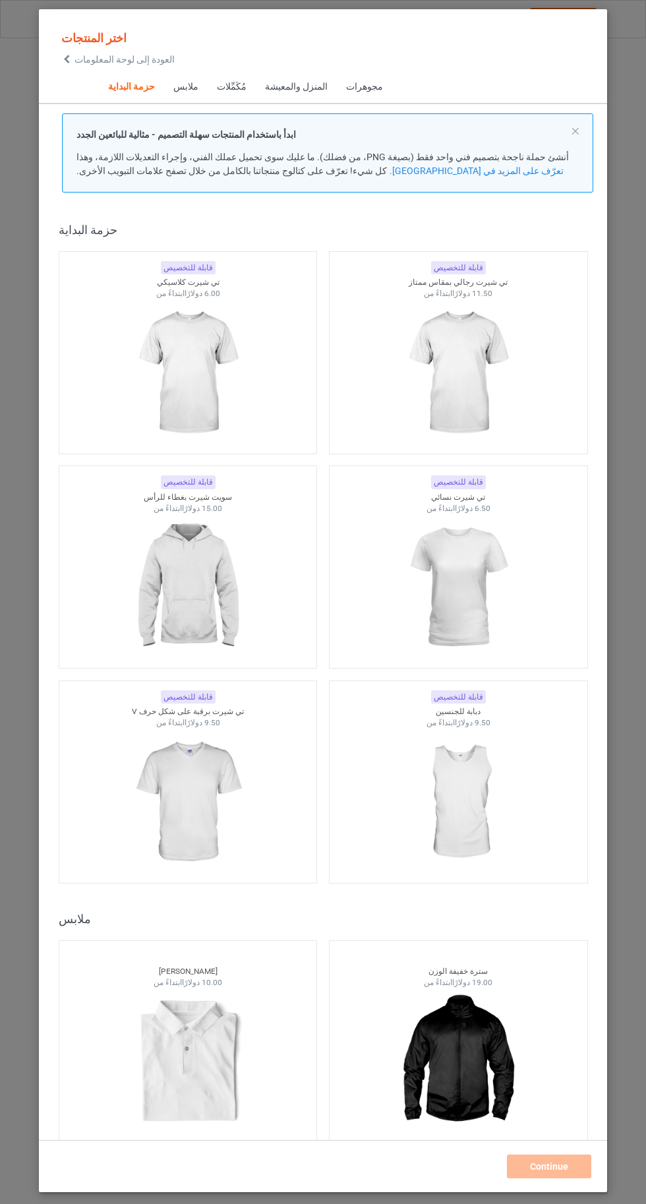
click at [83, 59] on font "العودة إلى لوحة المعلومات" at bounding box center [125, 59] width 100 height 11
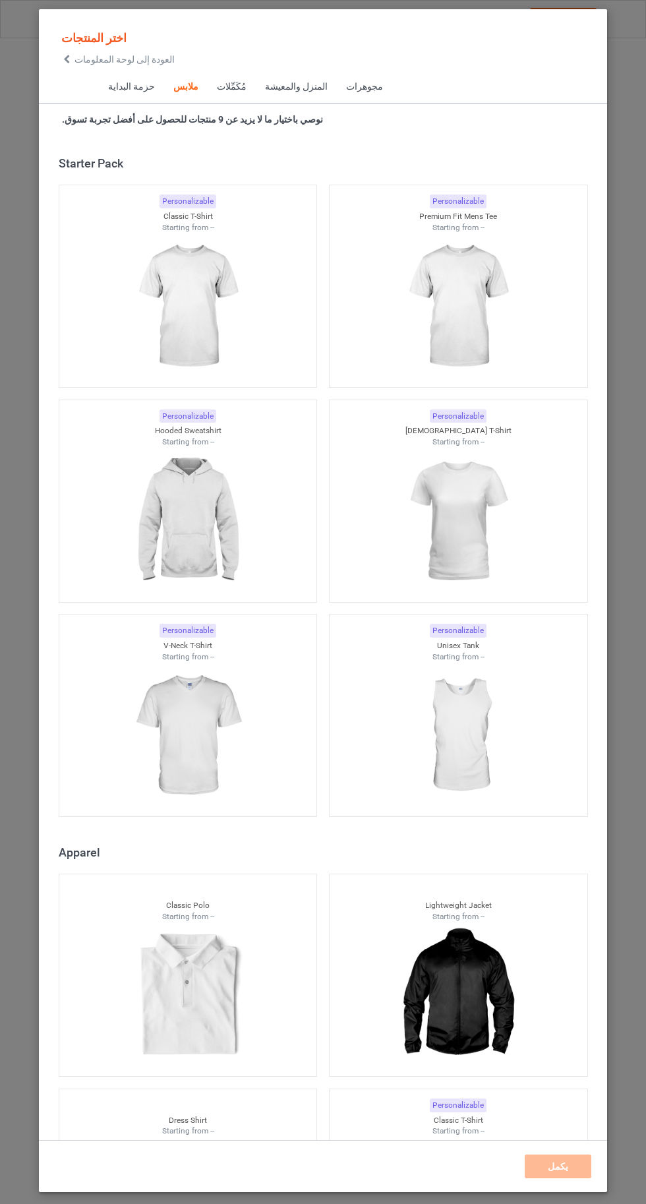
scroll to position [706, 0]
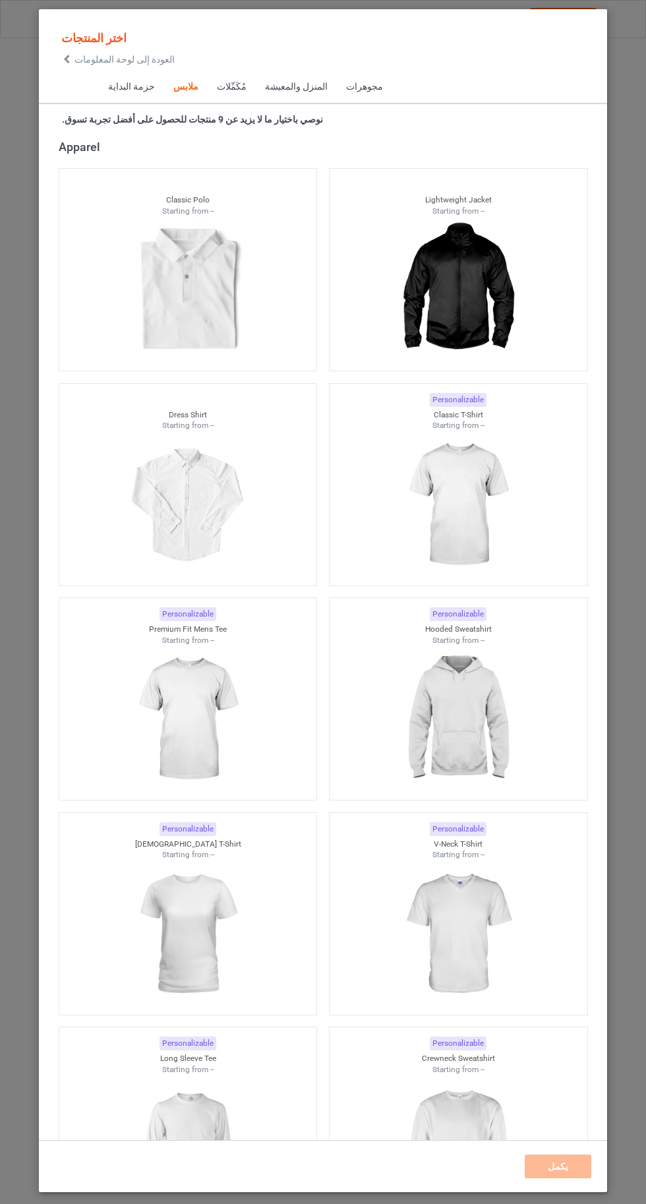
click at [71, 59] on icon at bounding box center [66, 59] width 11 height 9
